Goal: Transaction & Acquisition: Purchase product/service

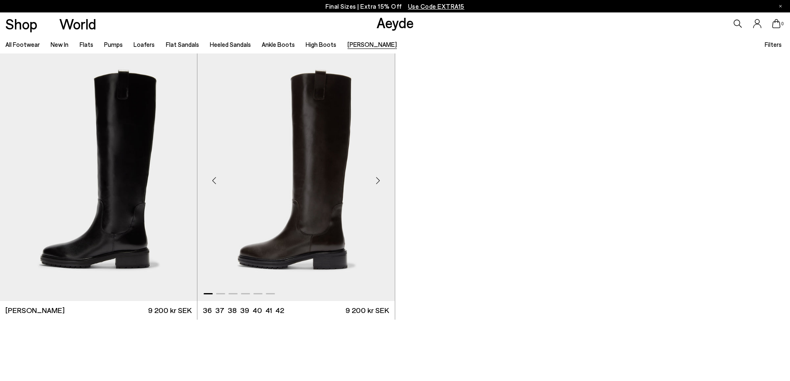
click at [308, 217] on img "1 / 6" at bounding box center [295, 176] width 197 height 247
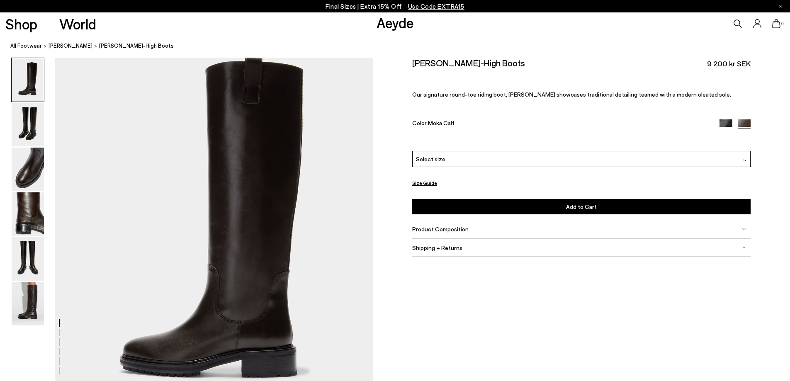
click at [432, 162] on span "Select size" at bounding box center [430, 159] width 29 height 9
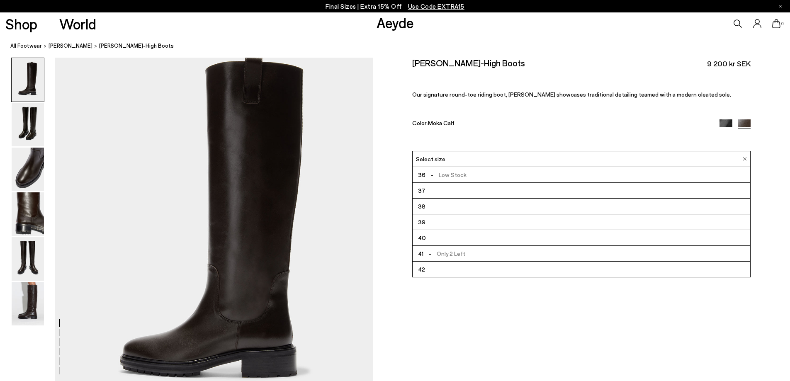
click at [433, 177] on span "-" at bounding box center [431, 174] width 13 height 7
